Goal: Transaction & Acquisition: Purchase product/service

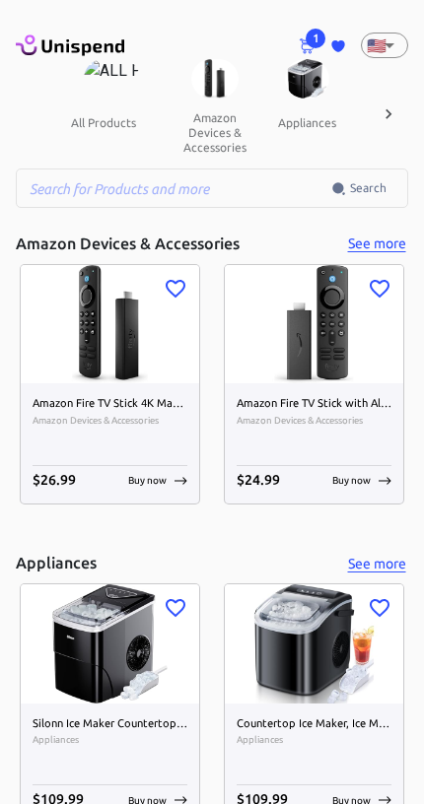
click at [319, 43] on span "1" at bounding box center [316, 39] width 20 height 20
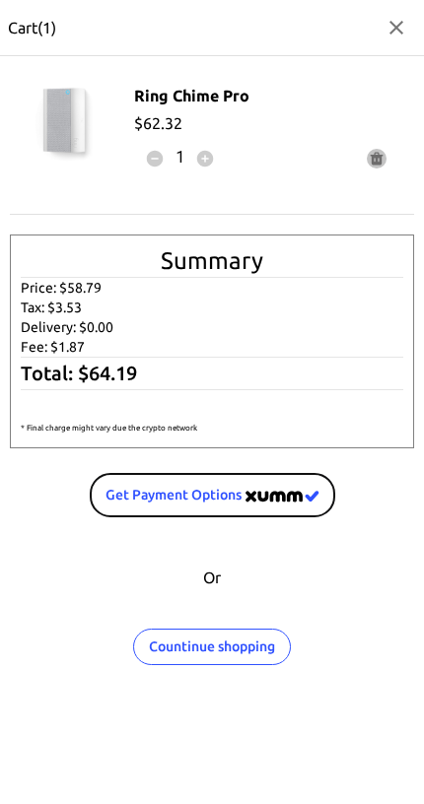
click at [258, 499] on img "image" at bounding box center [282, 497] width 74 height 12
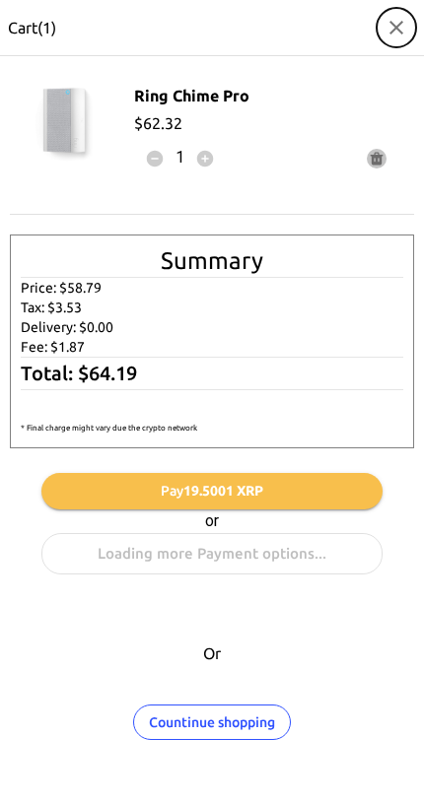
click at [395, 35] on icon "button" at bounding box center [396, 28] width 24 height 24
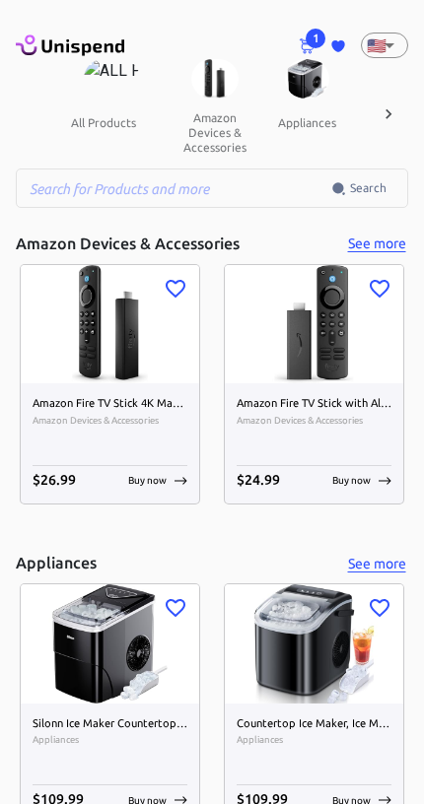
click at [193, 176] on input "text" at bounding box center [173, 188] width 315 height 39
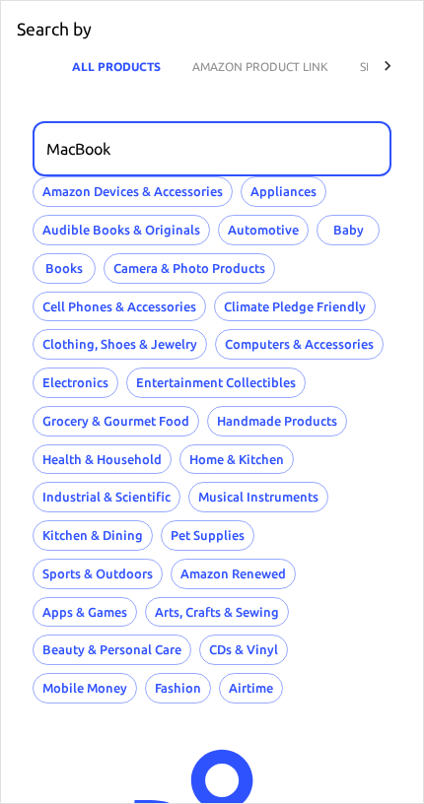
type input "MacBook"
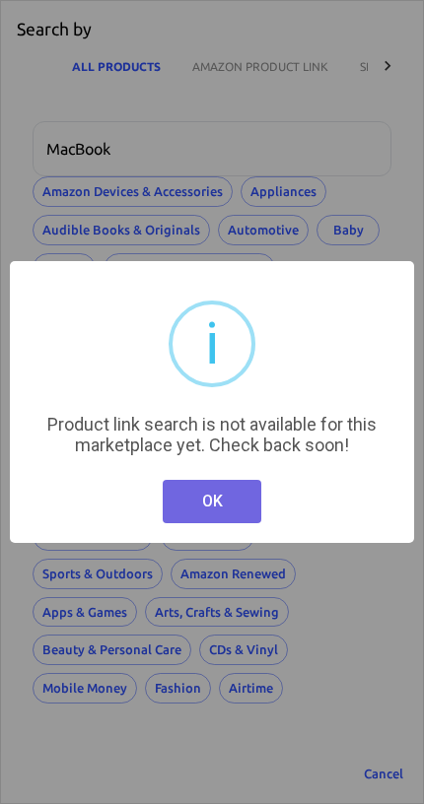
click at [224, 511] on button "OK" at bounding box center [212, 501] width 99 height 43
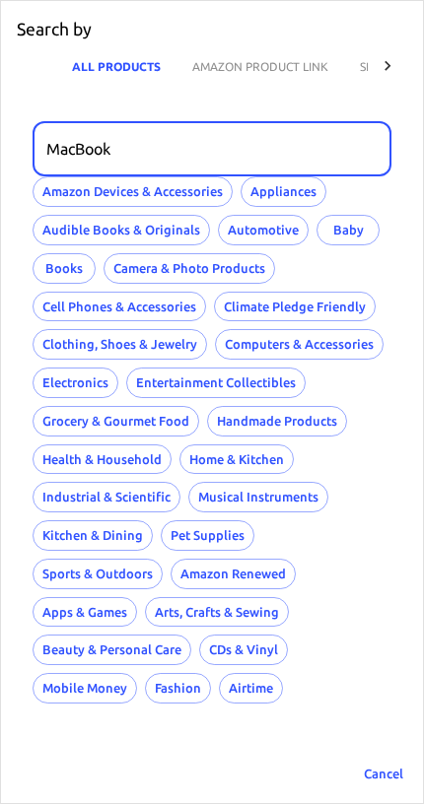
click at [236, 159] on input "MacBook" at bounding box center [205, 148] width 345 height 55
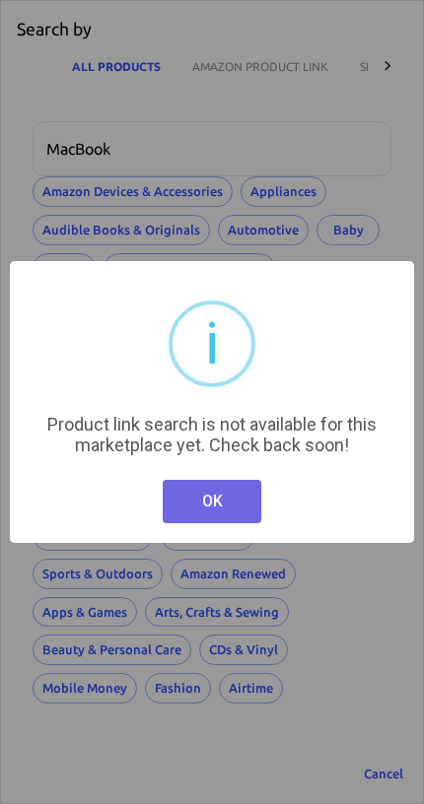
click at [216, 498] on button "OK" at bounding box center [212, 501] width 99 height 43
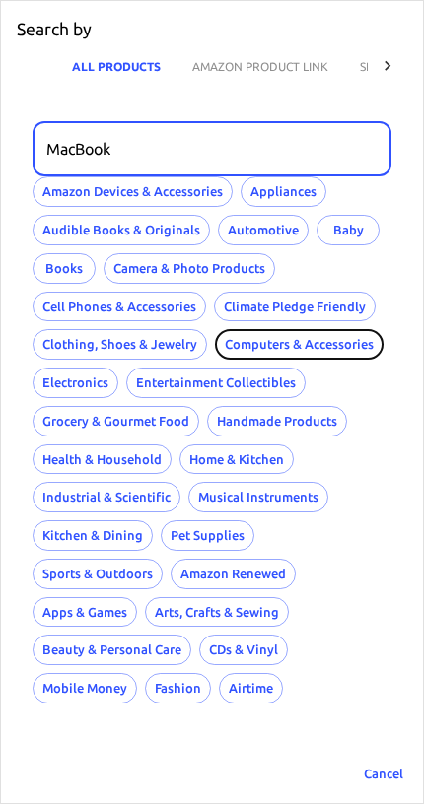
click at [351, 351] on button "Computers & Accessories" at bounding box center [299, 344] width 169 height 31
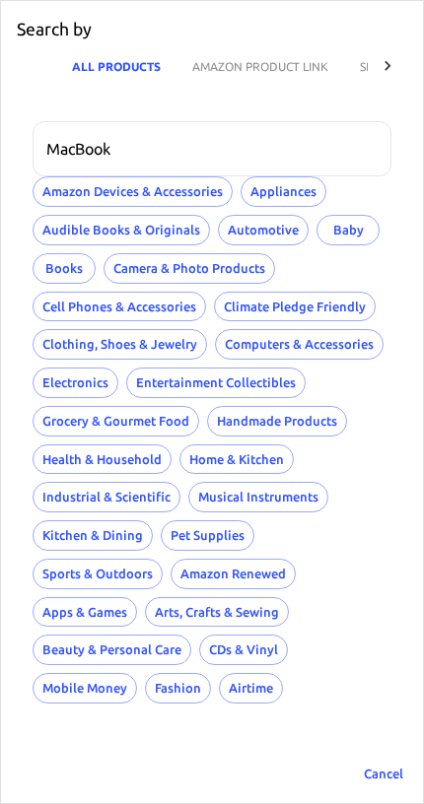
click at [322, 149] on input "MacBook" at bounding box center [205, 148] width 345 height 55
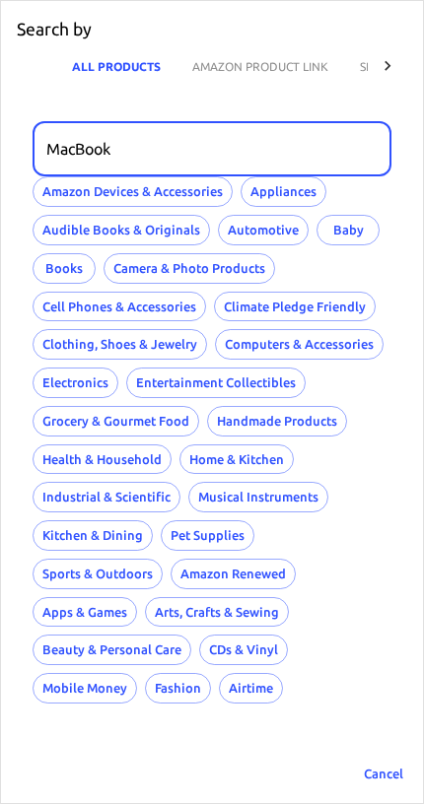
click at [305, 109] on div "MacBook ​ Amazon Devices & Accessories Appliances Audible Books & Originals Aut…" at bounding box center [212, 428] width 422 height 646
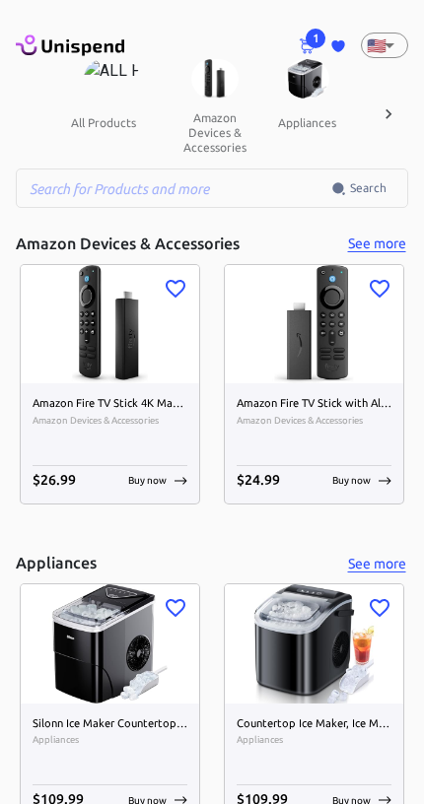
click at [104, 106] on button "all products" at bounding box center [103, 122] width 97 height 47
click at [105, 91] on img at bounding box center [112, 78] width 56 height 39
click at [245, 196] on input "text" at bounding box center [173, 188] width 315 height 39
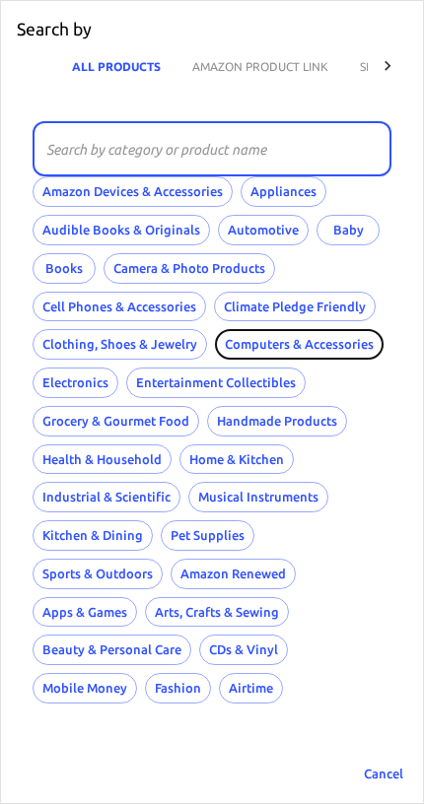
click at [294, 349] on button "Computers & Accessories" at bounding box center [299, 344] width 169 height 31
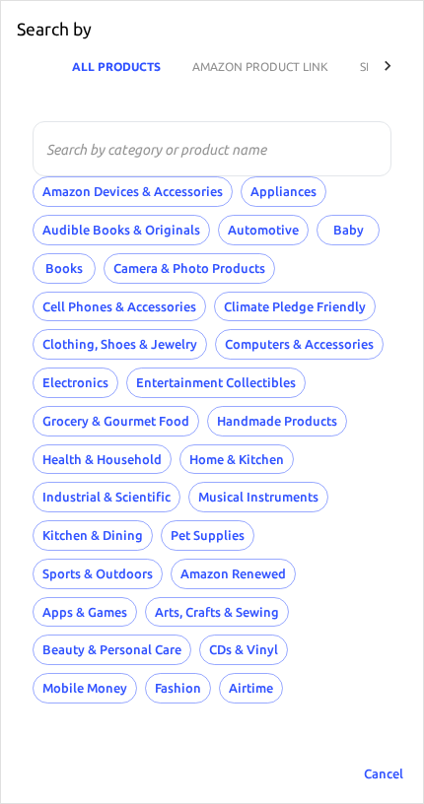
click at [399, 64] on div at bounding box center [387, 65] width 39 height 47
click at [67, 31] on p "Search by" at bounding box center [54, 30] width 75 height 26
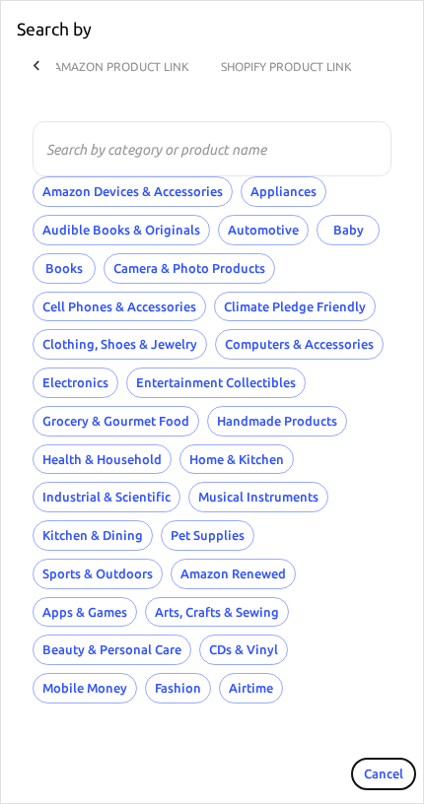
click at [385, 759] on button "Cancel" at bounding box center [383, 774] width 63 height 31
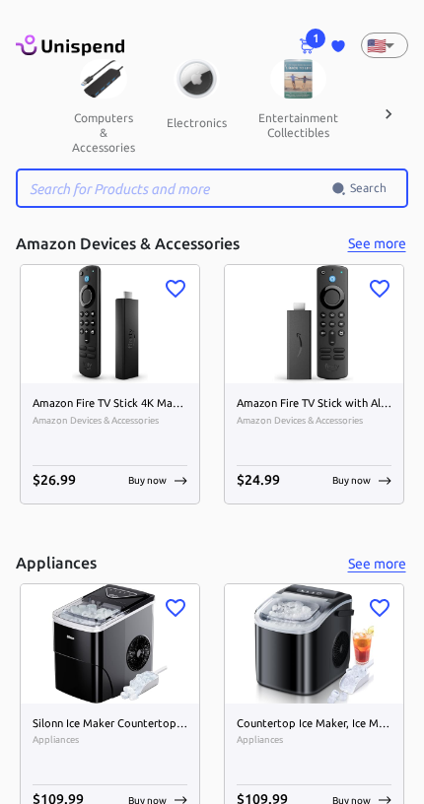
scroll to position [0, 965]
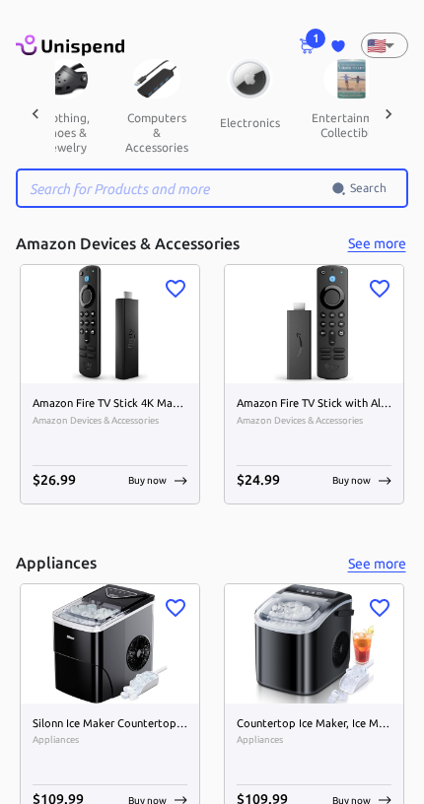
click at [119, 107] on button "computers & accessories" at bounding box center [156, 133] width 95 height 68
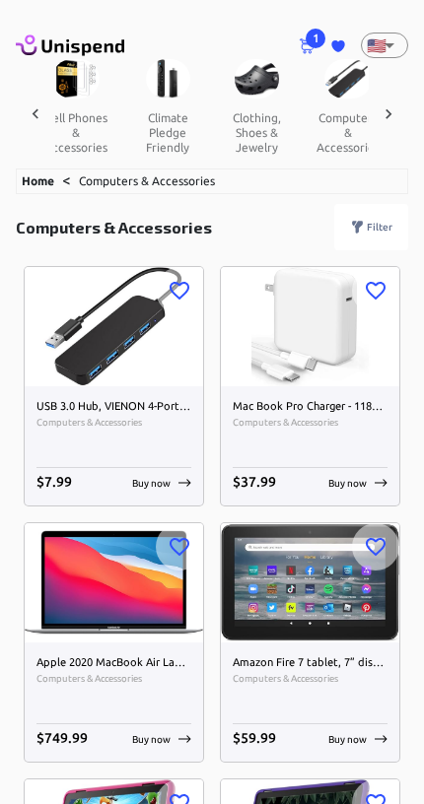
click at [118, 597] on img at bounding box center [114, 582] width 178 height 119
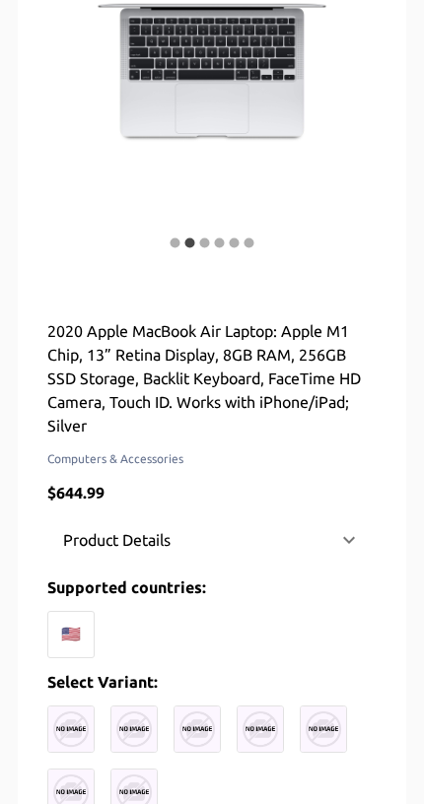
scroll to position [315, 0]
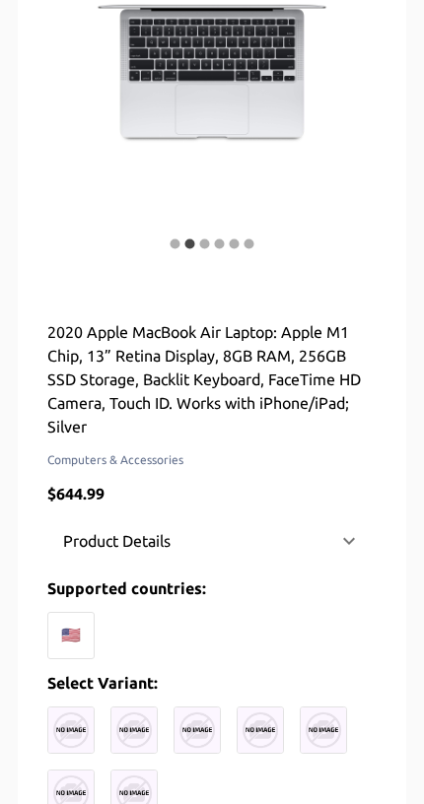
click at [225, 523] on div "Product Details" at bounding box center [211, 541] width 329 height 47
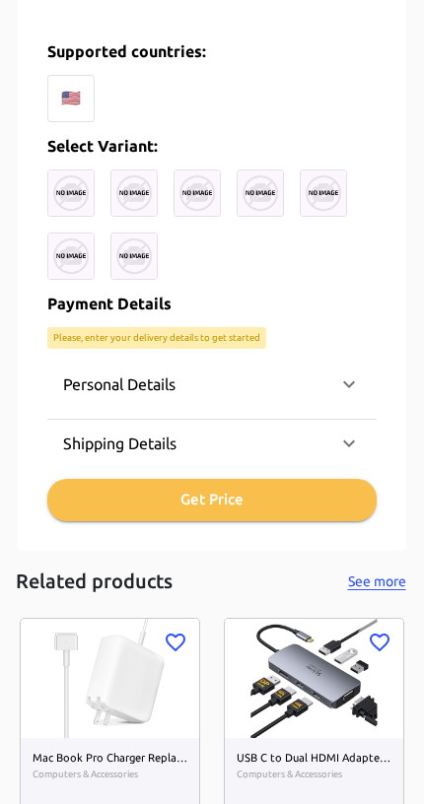
scroll to position [1178, 0]
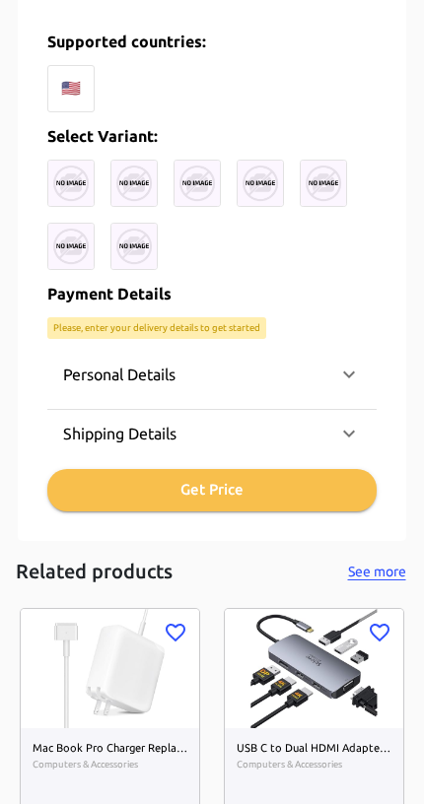
click at [126, 446] on p "Shipping Details" at bounding box center [119, 434] width 113 height 24
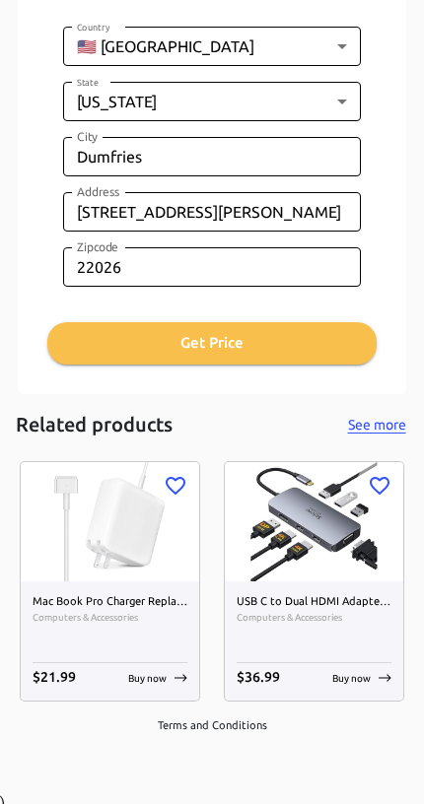
scroll to position [1679, 0]
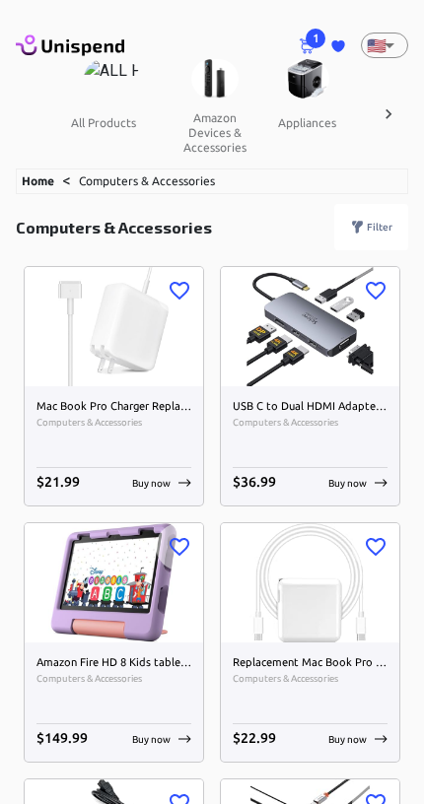
scroll to position [0, 774]
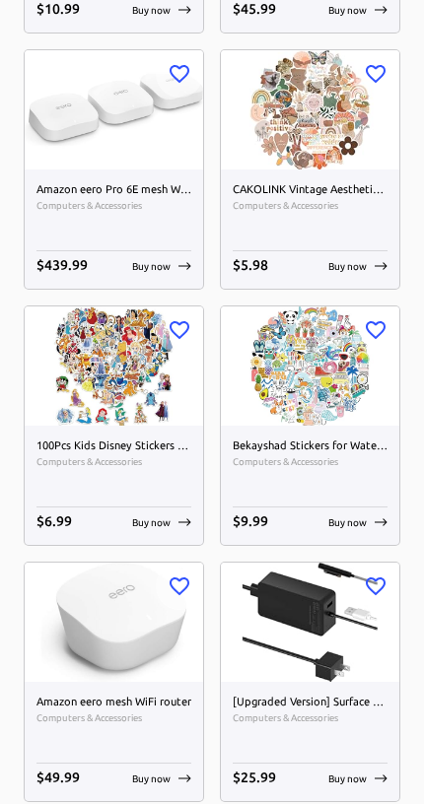
scroll to position [43, 0]
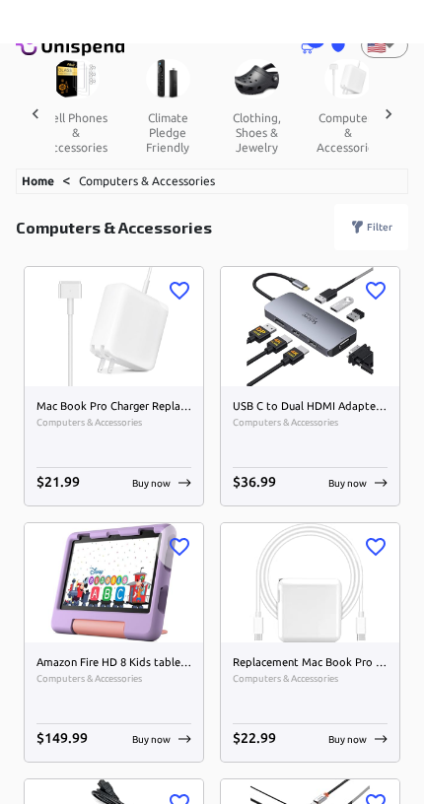
click at [365, 191] on icon at bounding box center [357, 183] width 15 height 15
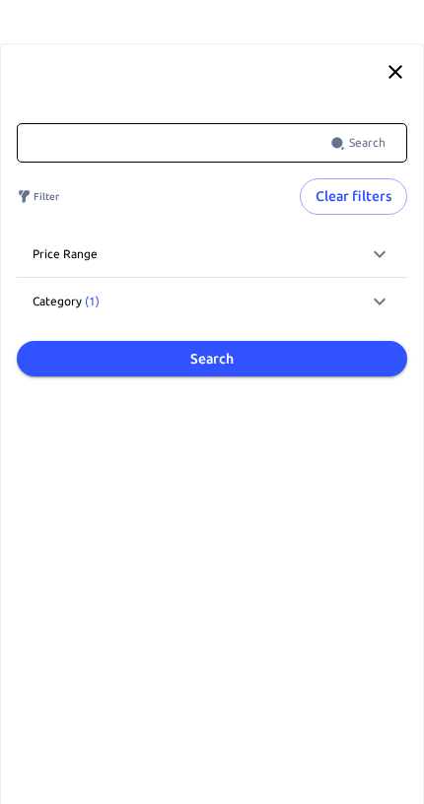
scroll to position [0, 0]
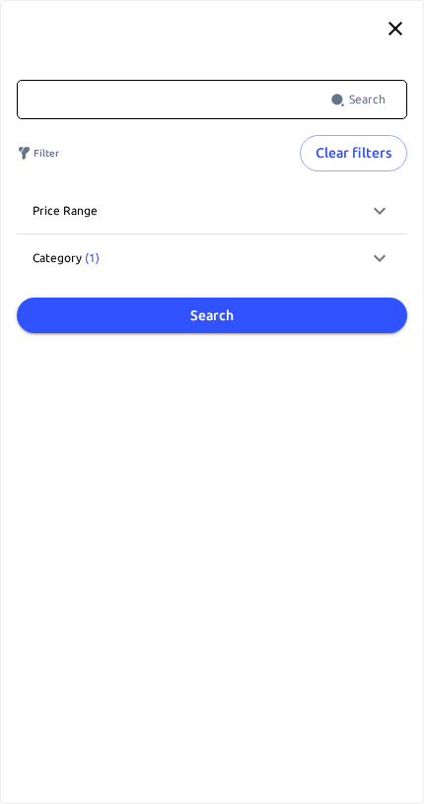
click at [377, 214] on icon at bounding box center [380, 211] width 24 height 24
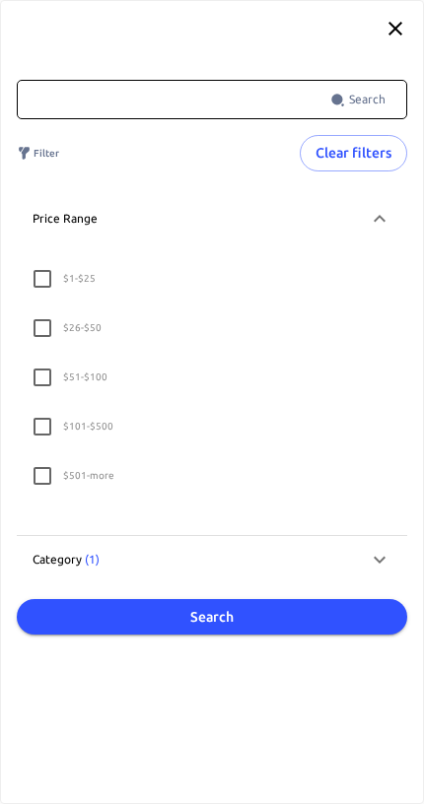
click at [132, 477] on label "$ 501 - more" at bounding box center [199, 475] width 354 height 41
click at [63, 477] on input "$ 501 - more" at bounding box center [42, 475] width 41 height 41
checkbox input "true"
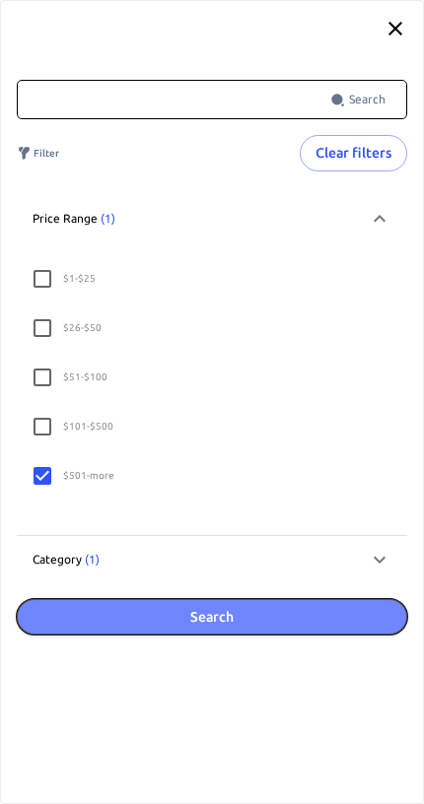
click at [215, 612] on button "Search" at bounding box center [212, 617] width 390 height 36
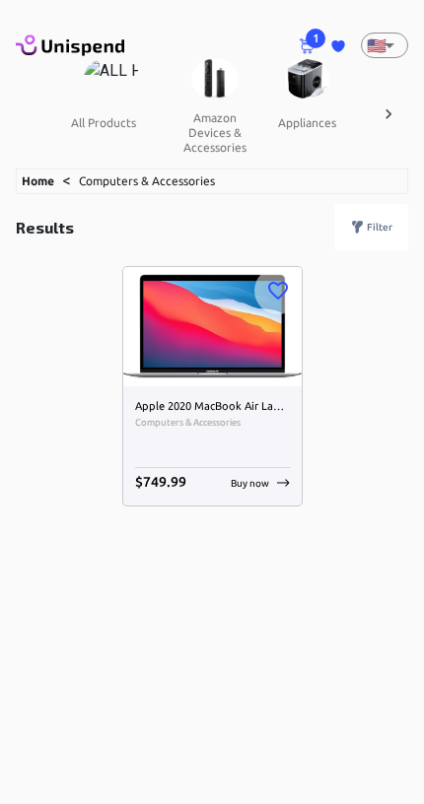
click at [98, 114] on button "all products" at bounding box center [103, 122] width 97 height 47
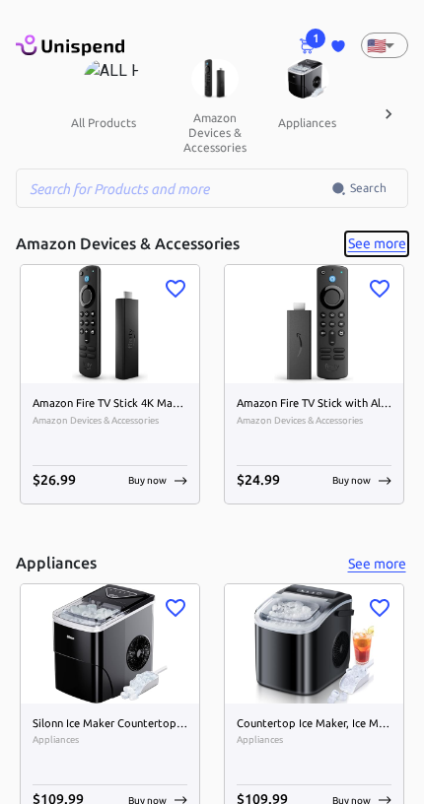
click at [389, 245] on button "See more" at bounding box center [376, 244] width 63 height 25
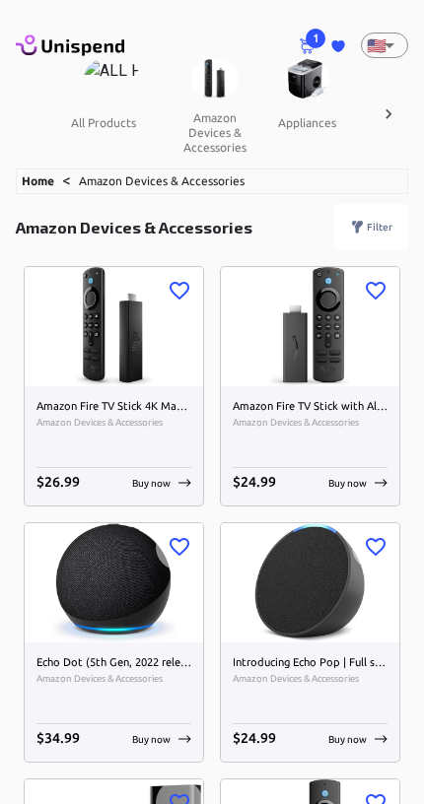
click at [369, 228] on p "Filter" at bounding box center [380, 227] width 26 height 15
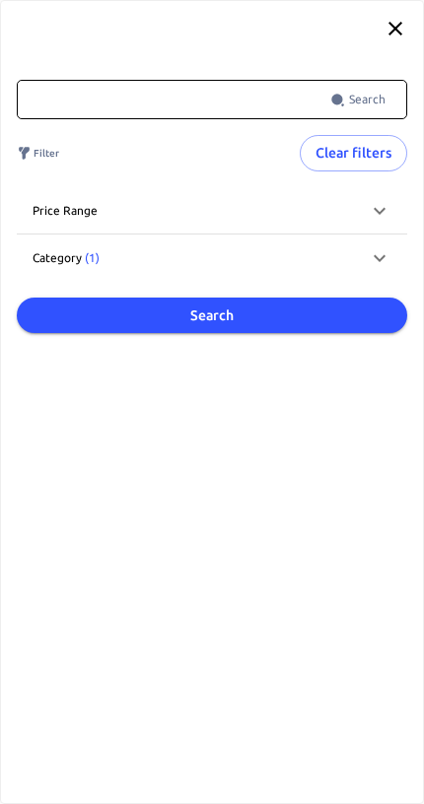
click at [202, 204] on div "Price range" at bounding box center [200, 211] width 335 height 18
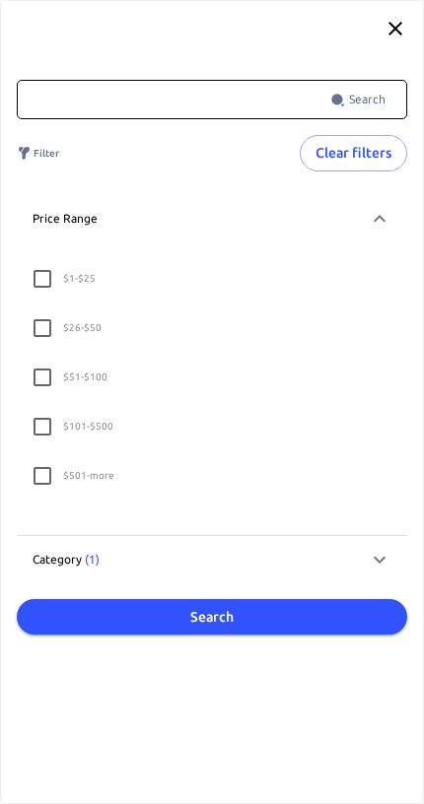
click at [151, 486] on label "$ 501 - more" at bounding box center [199, 475] width 354 height 41
click at [63, 486] on input "$ 501 - more" at bounding box center [42, 475] width 41 height 41
checkbox input "true"
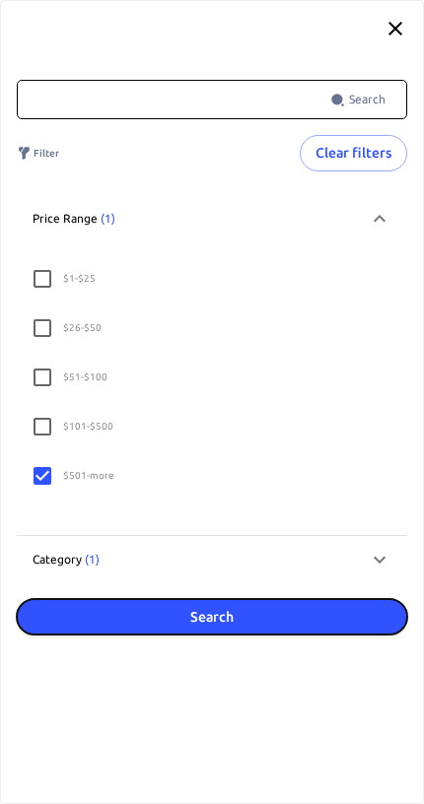
click at [189, 615] on button "Search" at bounding box center [212, 617] width 390 height 36
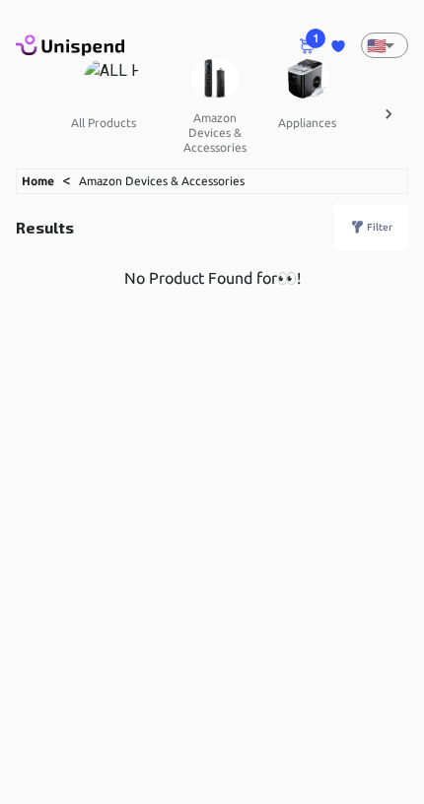
click at [111, 100] on button "all products" at bounding box center [103, 122] width 97 height 47
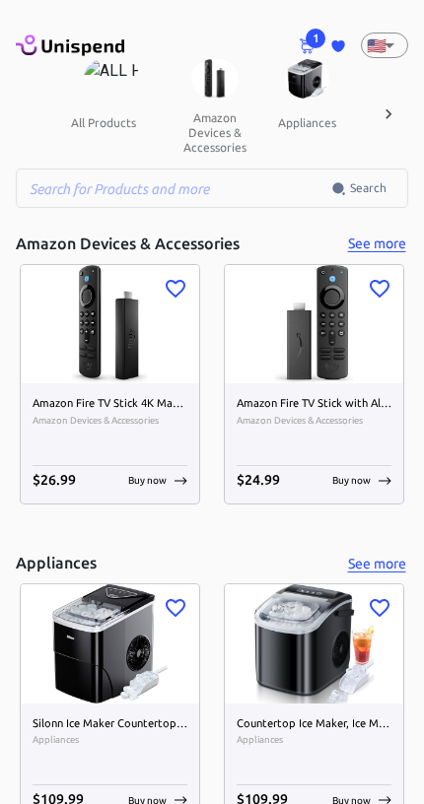
click at [109, 103] on button "all products" at bounding box center [103, 122] width 97 height 47
click at [294, 93] on img at bounding box center [307, 78] width 45 height 39
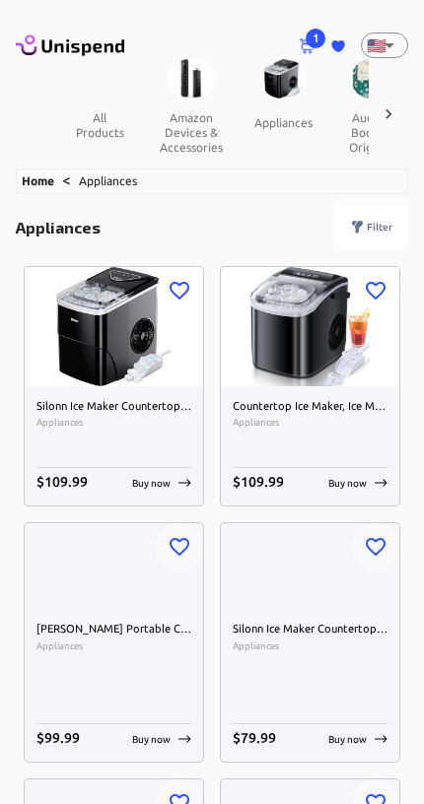
click at [373, 220] on p "Filter" at bounding box center [380, 227] width 26 height 15
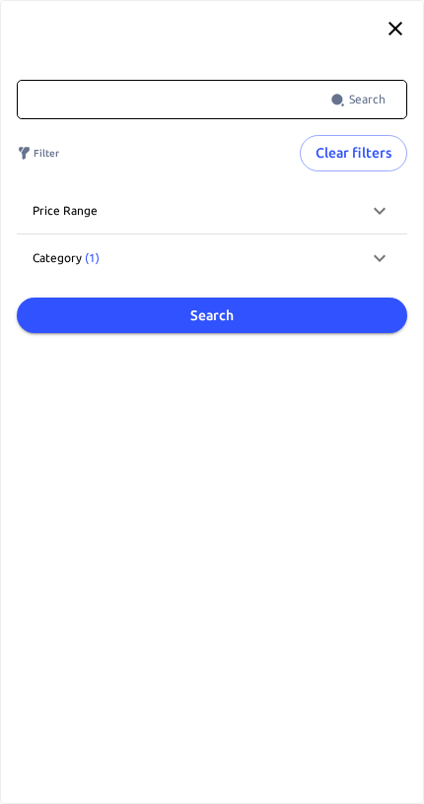
click at [224, 265] on div "Category (1)" at bounding box center [200, 258] width 335 height 18
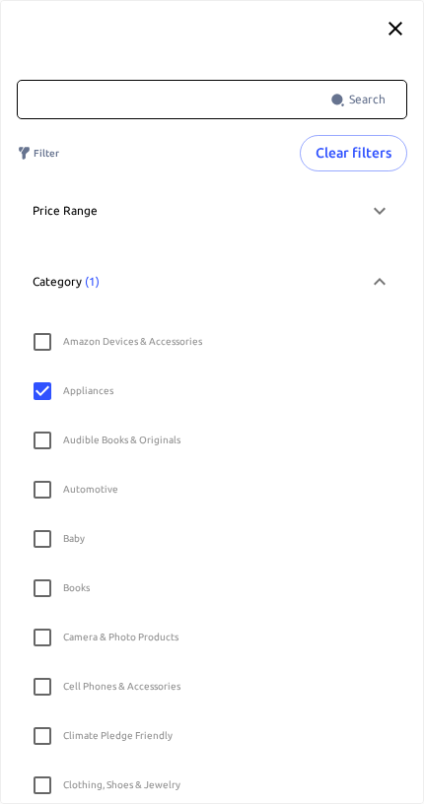
click at [233, 222] on div "Price range" at bounding box center [212, 210] width 390 height 47
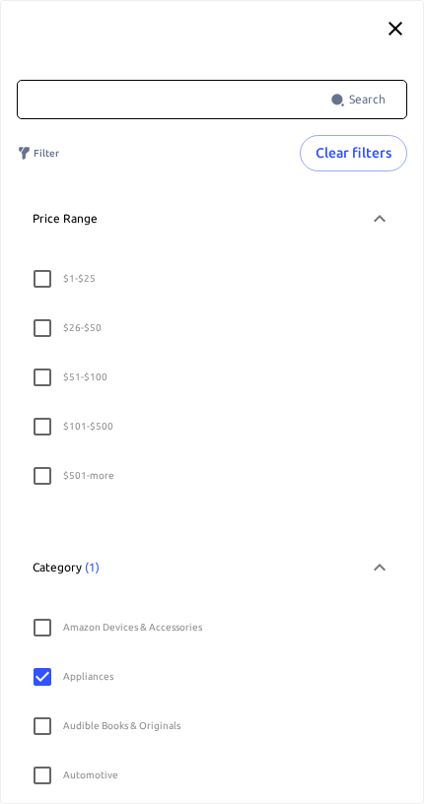
click at [52, 631] on input "Amazon Devices & Accessories" at bounding box center [42, 627] width 41 height 41
checkbox input "true"
click at [57, 682] on input "Appliances" at bounding box center [42, 677] width 41 height 41
checkbox input "true"
checkbox input "false"
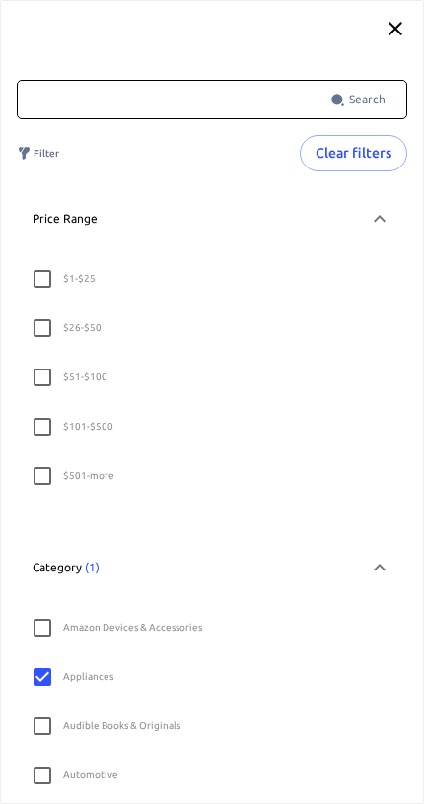
click at [164, 488] on label "$ 501 - more" at bounding box center [199, 475] width 354 height 41
click at [63, 488] on input "$ 501 - more" at bounding box center [42, 475] width 41 height 41
checkbox input "true"
click at [399, 39] on icon at bounding box center [395, 29] width 24 height 24
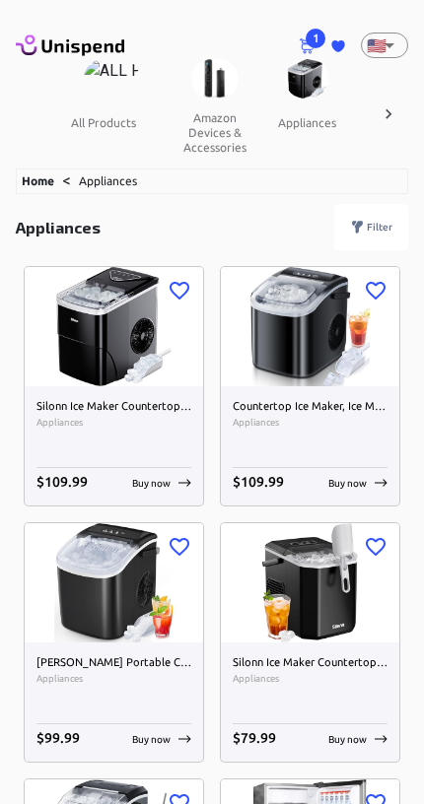
click at [379, 229] on p "Filter" at bounding box center [380, 227] width 26 height 15
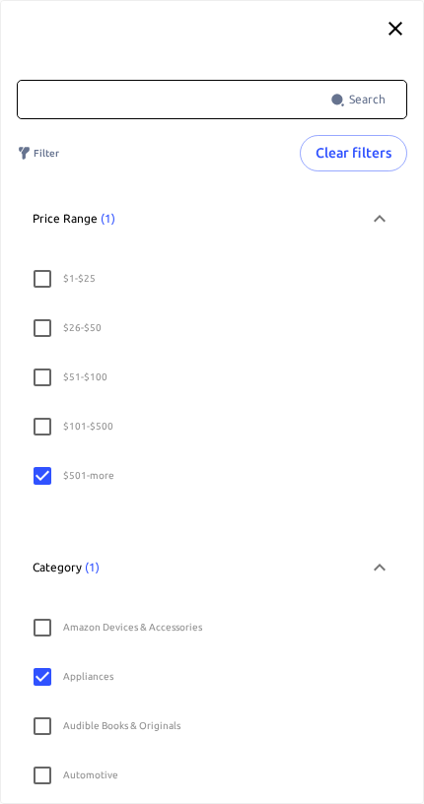
click at [403, 31] on icon at bounding box center [395, 29] width 24 height 24
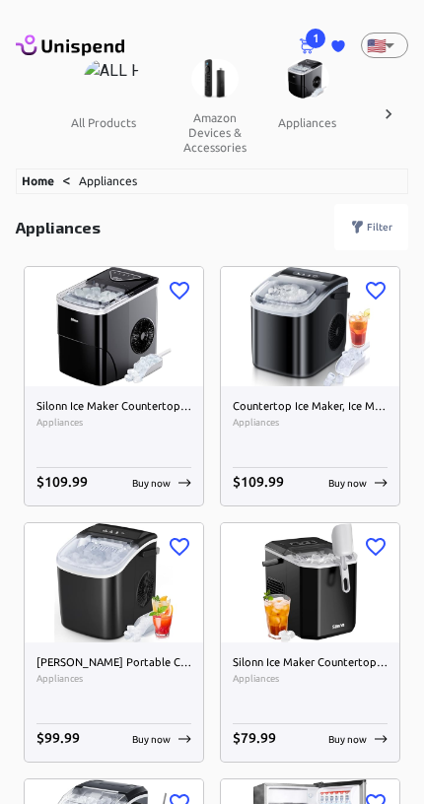
click at [384, 220] on p "Filter" at bounding box center [380, 227] width 26 height 15
